Goal: Task Accomplishment & Management: Manage account settings

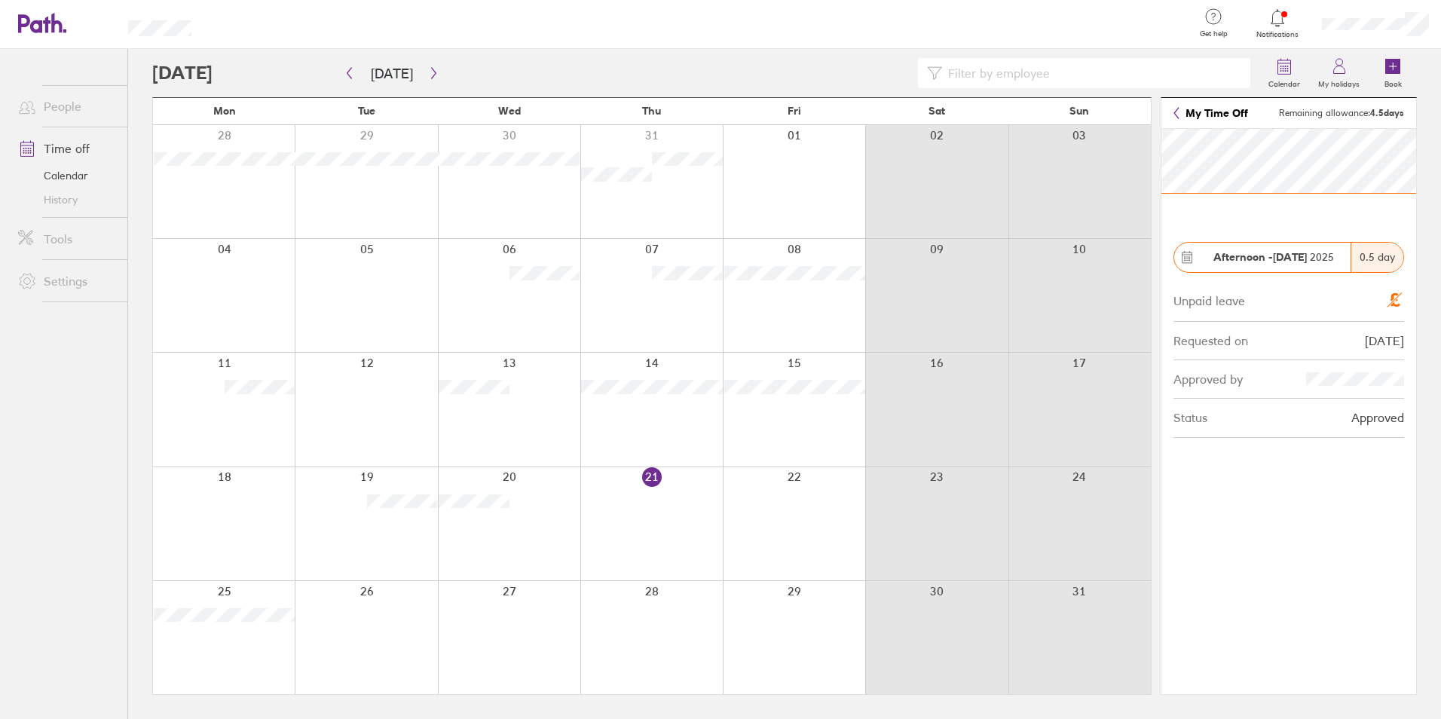
click at [1183, 115] on link "My Time Off" at bounding box center [1211, 113] width 75 height 12
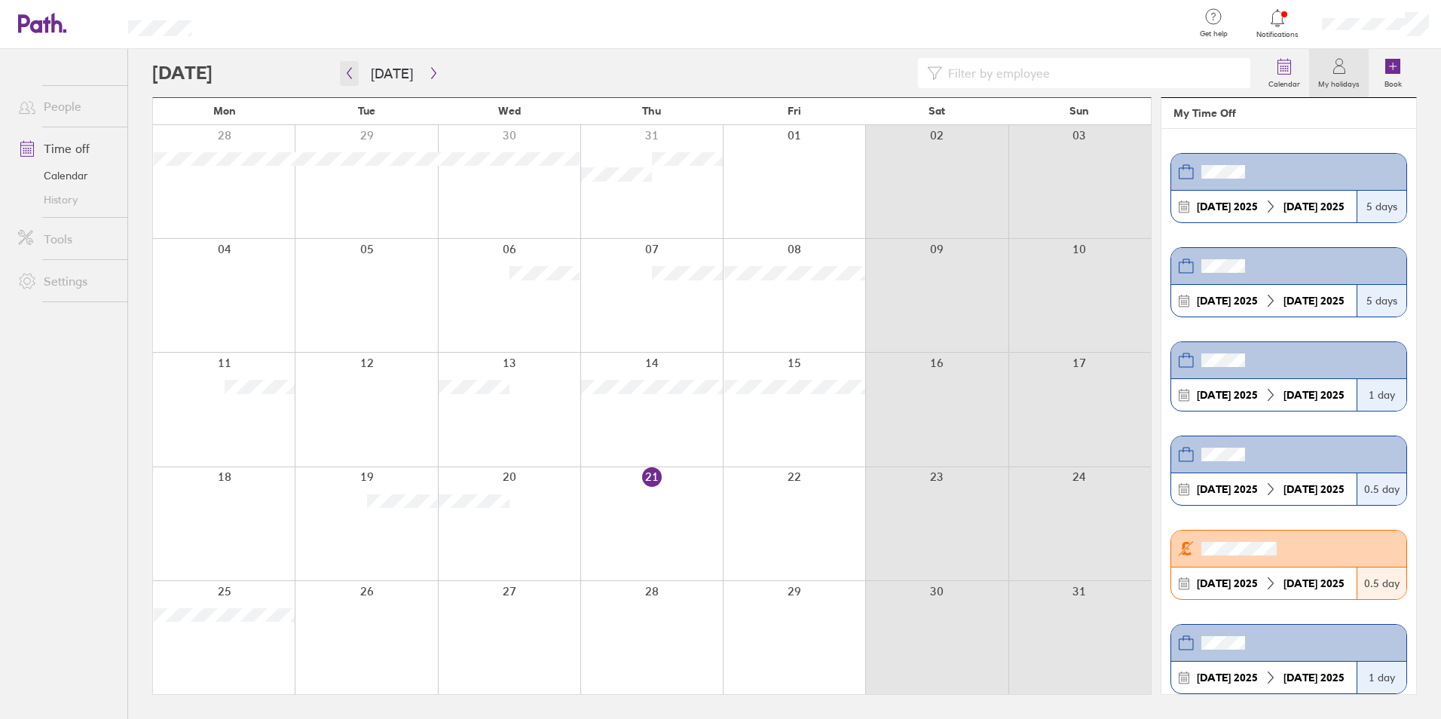
click at [350, 81] on button "button" at bounding box center [349, 73] width 19 height 25
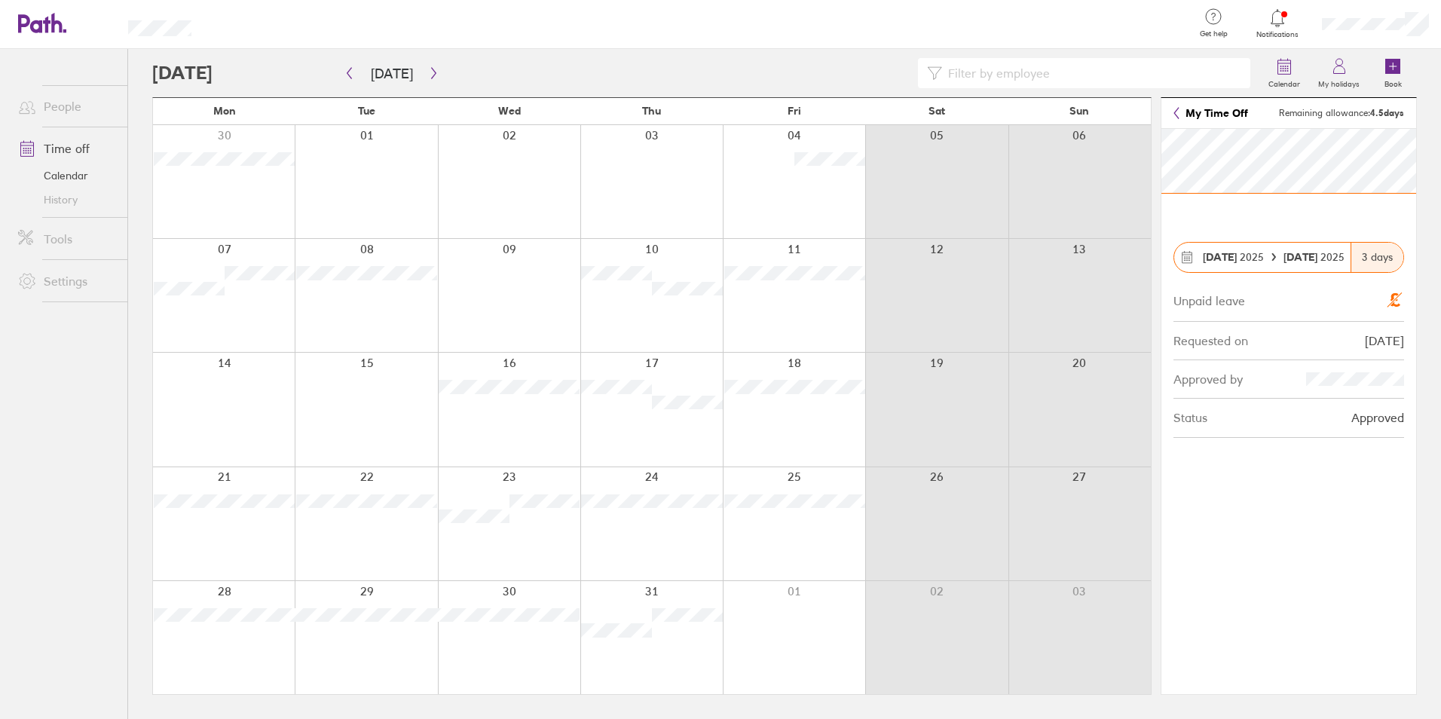
click at [1180, 115] on link "My Time Off" at bounding box center [1211, 113] width 75 height 12
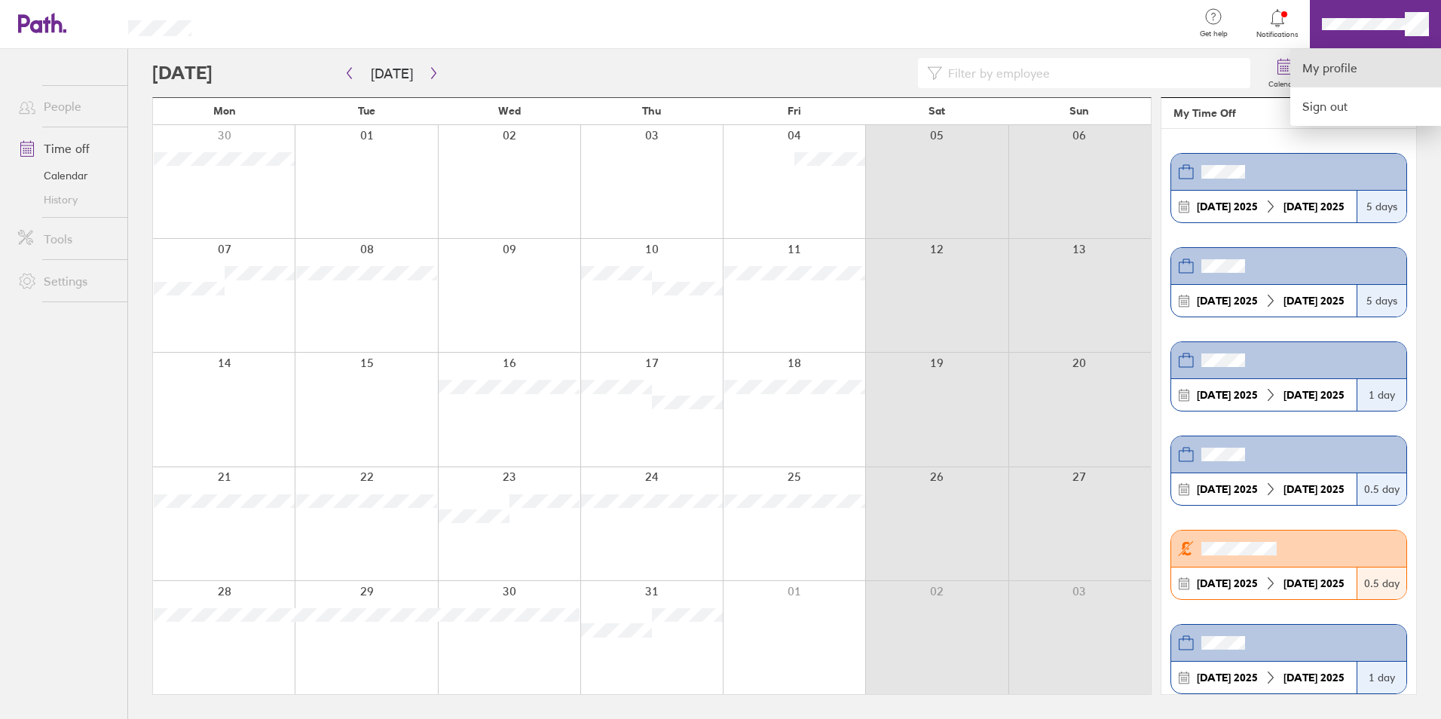
click at [1361, 80] on link "My profile" at bounding box center [1366, 68] width 151 height 38
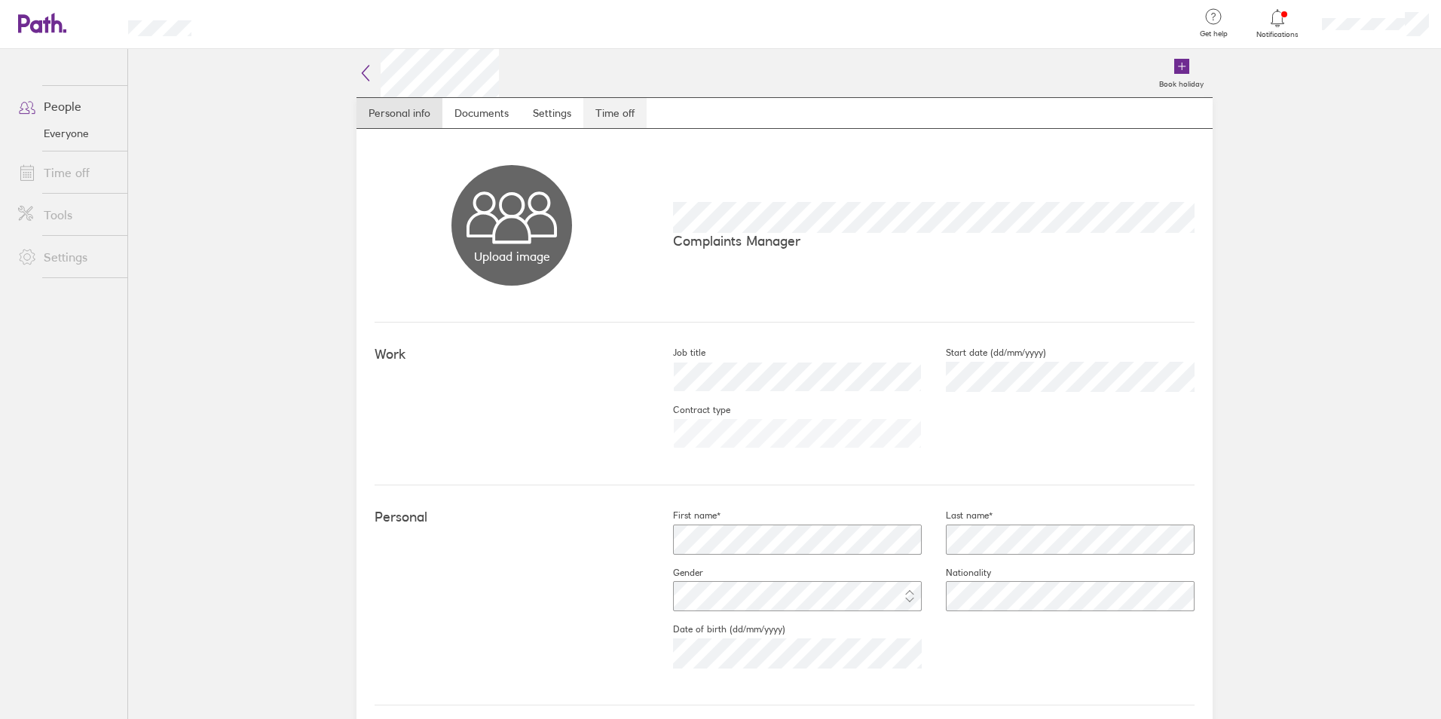
click at [636, 113] on link "Time off" at bounding box center [614, 113] width 63 height 30
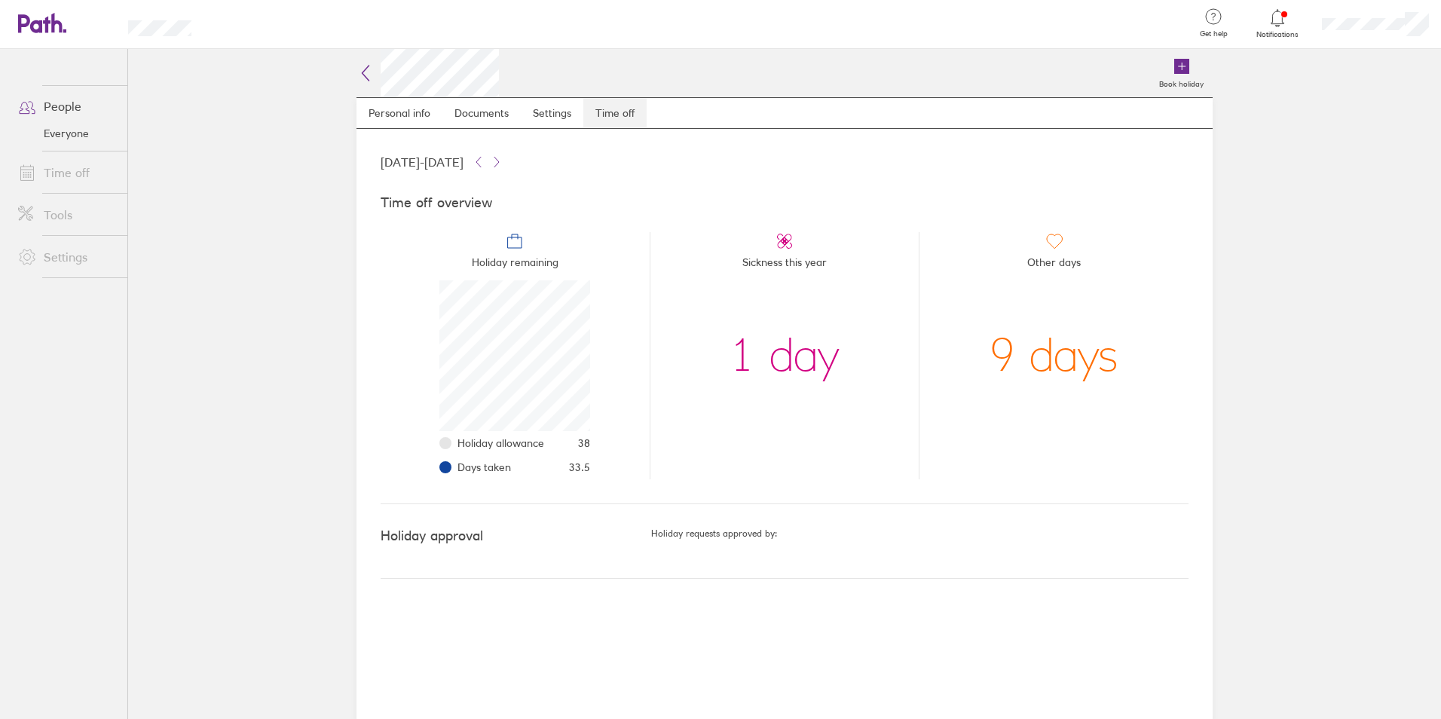
scroll to position [151, 151]
click at [1084, 366] on div "9 days" at bounding box center [1054, 355] width 129 height 151
drag, startPoint x: 1085, startPoint y: 365, endPoint x: 978, endPoint y: 354, distance: 107.6
click at [978, 354] on li "Other days 9 days" at bounding box center [1054, 355] width 270 height 247
click at [880, 409] on li "Sickness this year 1 day" at bounding box center [785, 355] width 270 height 247
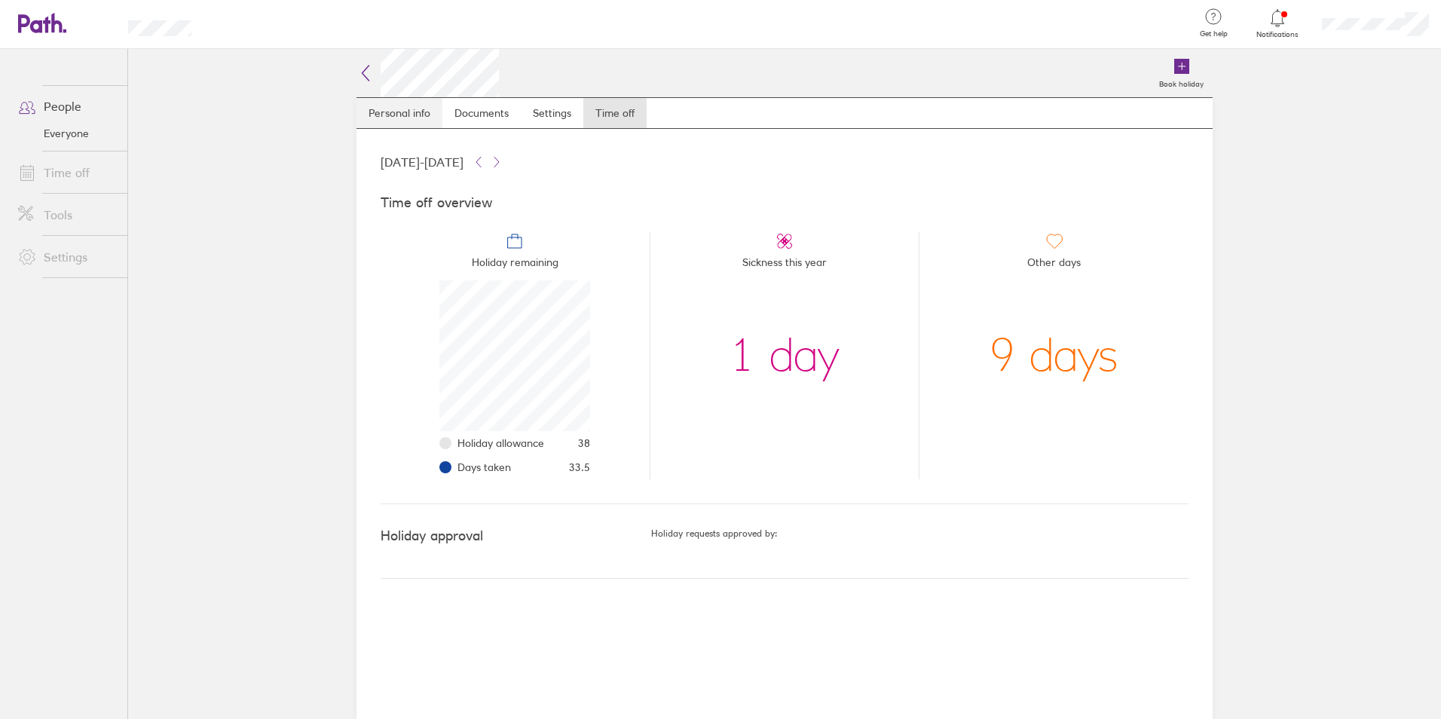
click at [393, 104] on link "Personal info" at bounding box center [400, 113] width 86 height 30
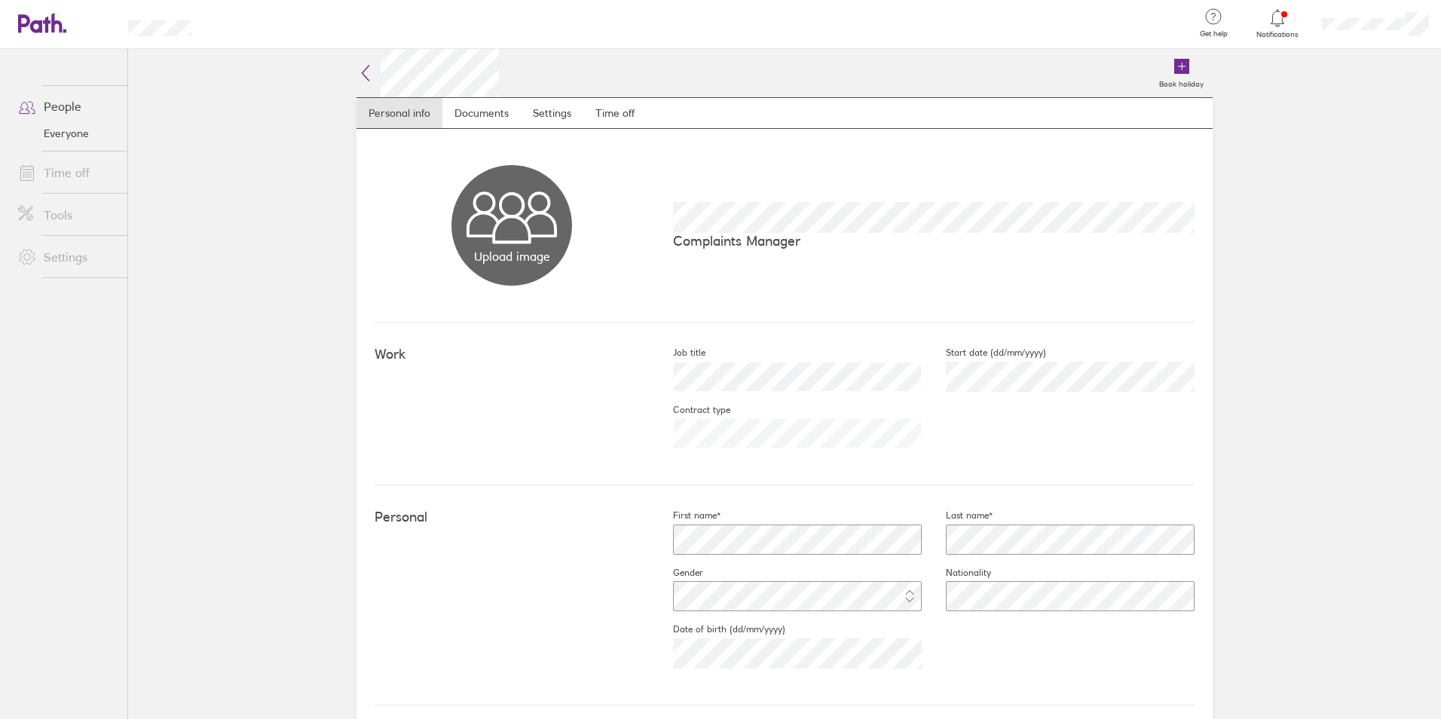
click at [20, 26] on icon at bounding box center [34, 23] width 32 height 18
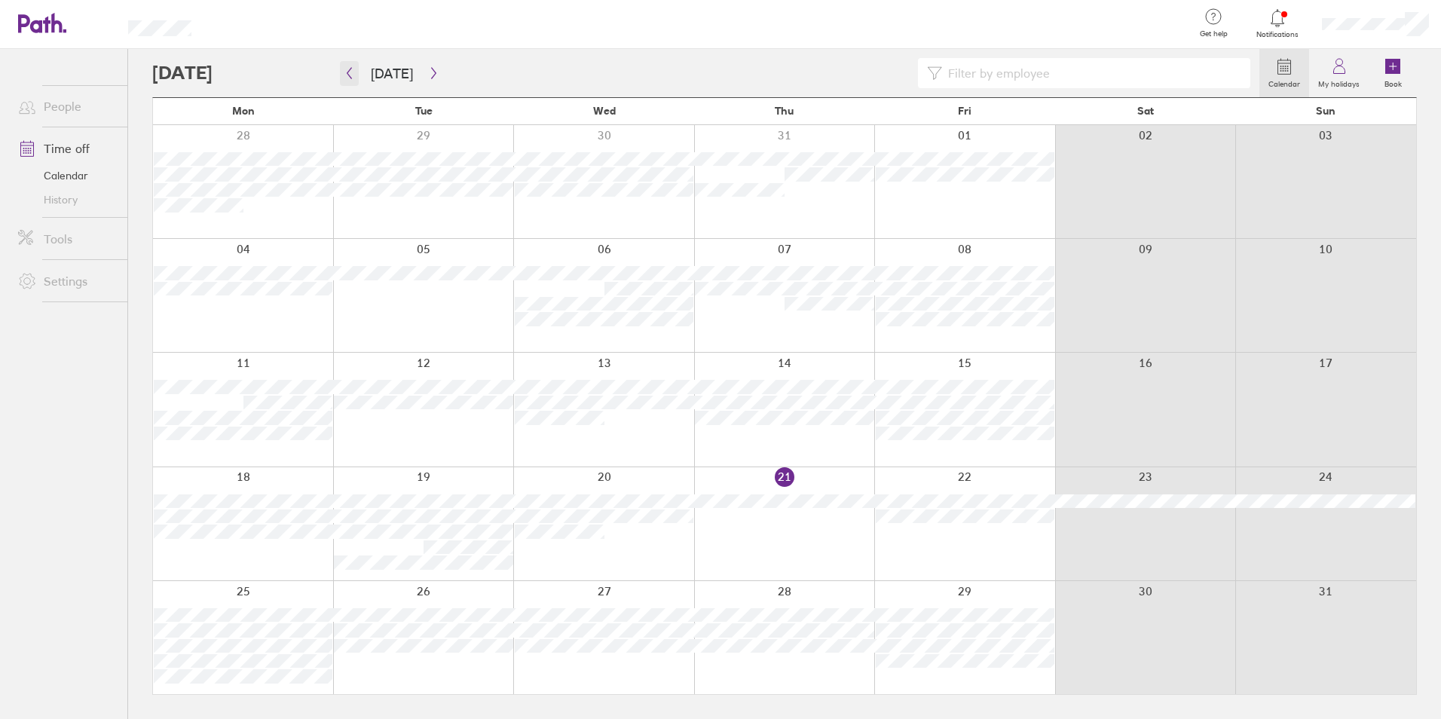
click at [351, 76] on icon "button" at bounding box center [349, 73] width 11 height 12
click at [439, 80] on div at bounding box center [705, 73] width 1107 height 30
click at [431, 79] on button "button" at bounding box center [433, 73] width 19 height 25
click at [436, 69] on button "button" at bounding box center [433, 73] width 19 height 25
click at [351, 74] on icon "button" at bounding box center [349, 73] width 11 height 12
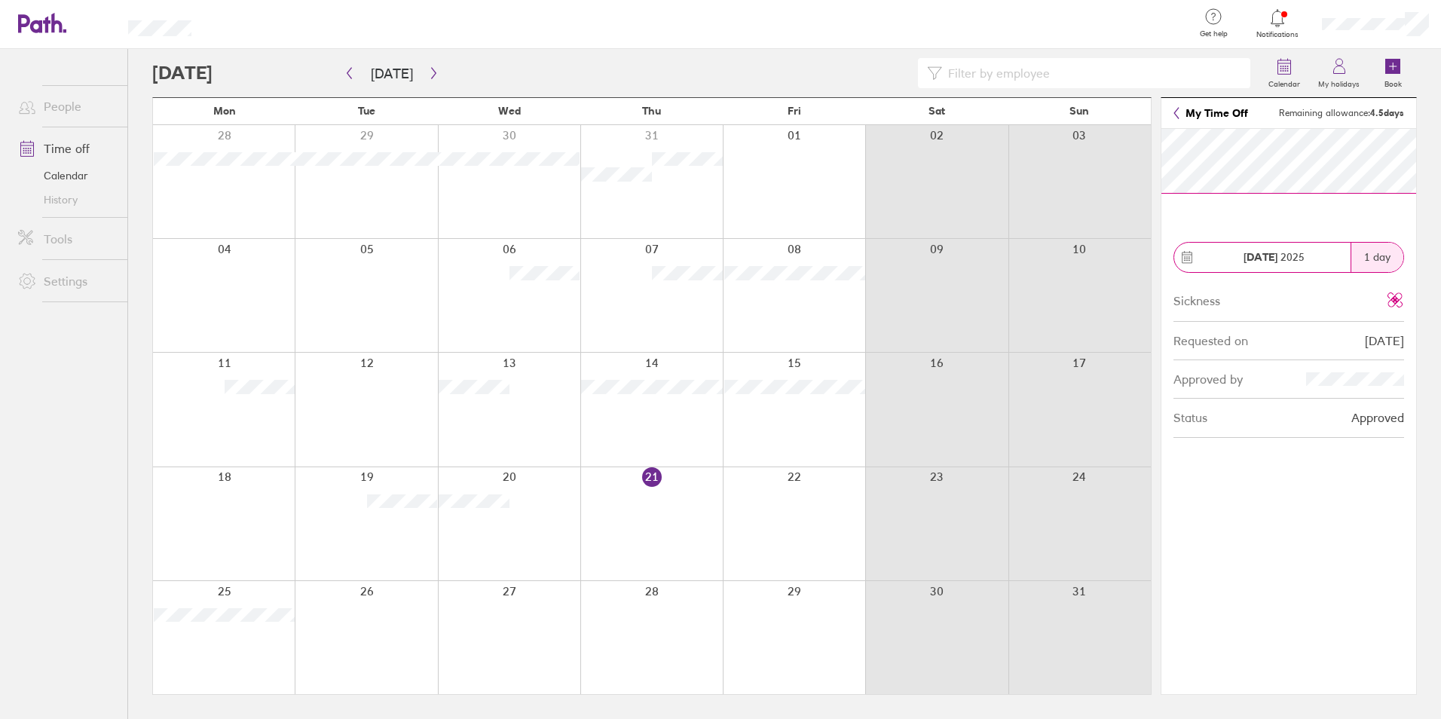
click at [1194, 117] on link "My Time Off" at bounding box center [1211, 113] width 75 height 12
click at [1176, 112] on icon at bounding box center [1176, 113] width 5 height 11
click at [349, 78] on icon "button" at bounding box center [349, 73] width 11 height 12
